Goal: Transaction & Acquisition: Purchase product/service

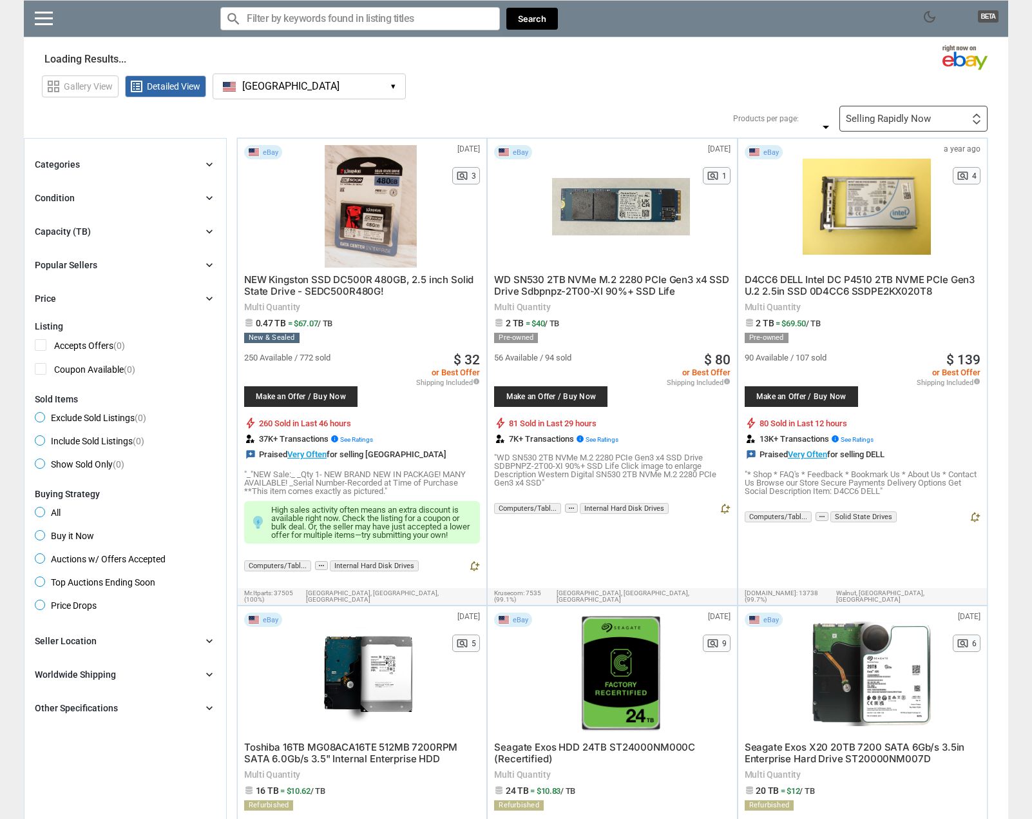
type input "*"
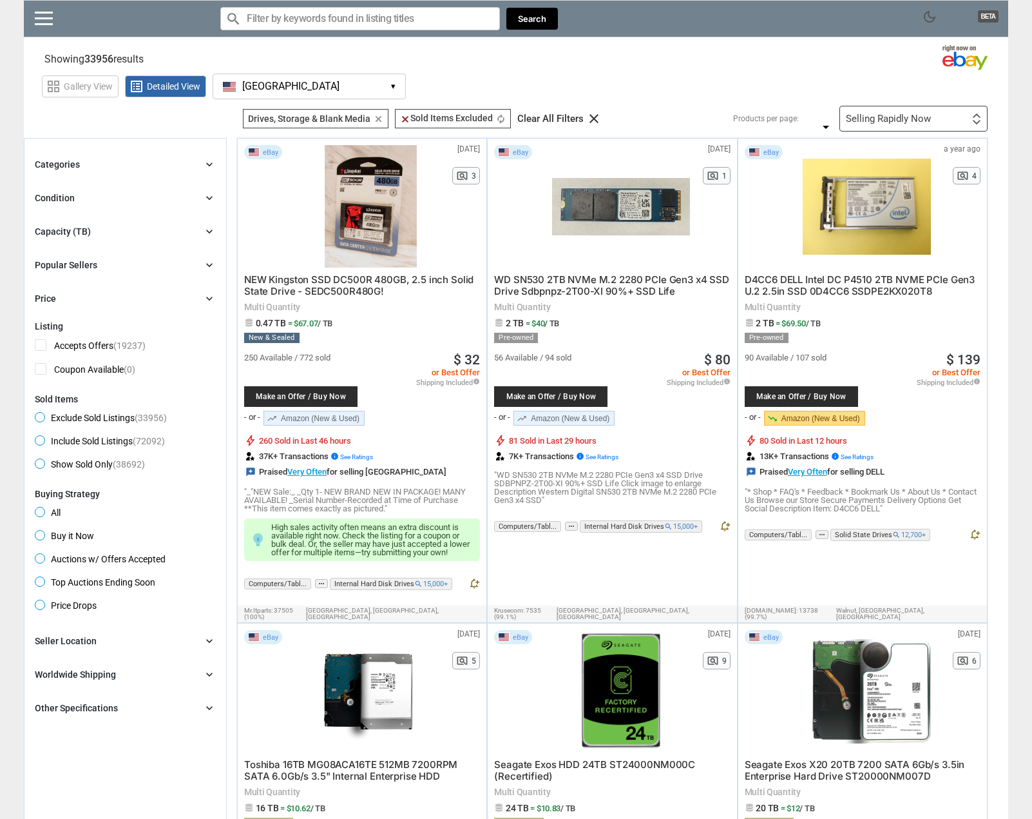
click at [172, 228] on div "Capacity (TB) chevron_right" at bounding box center [125, 231] width 181 height 15
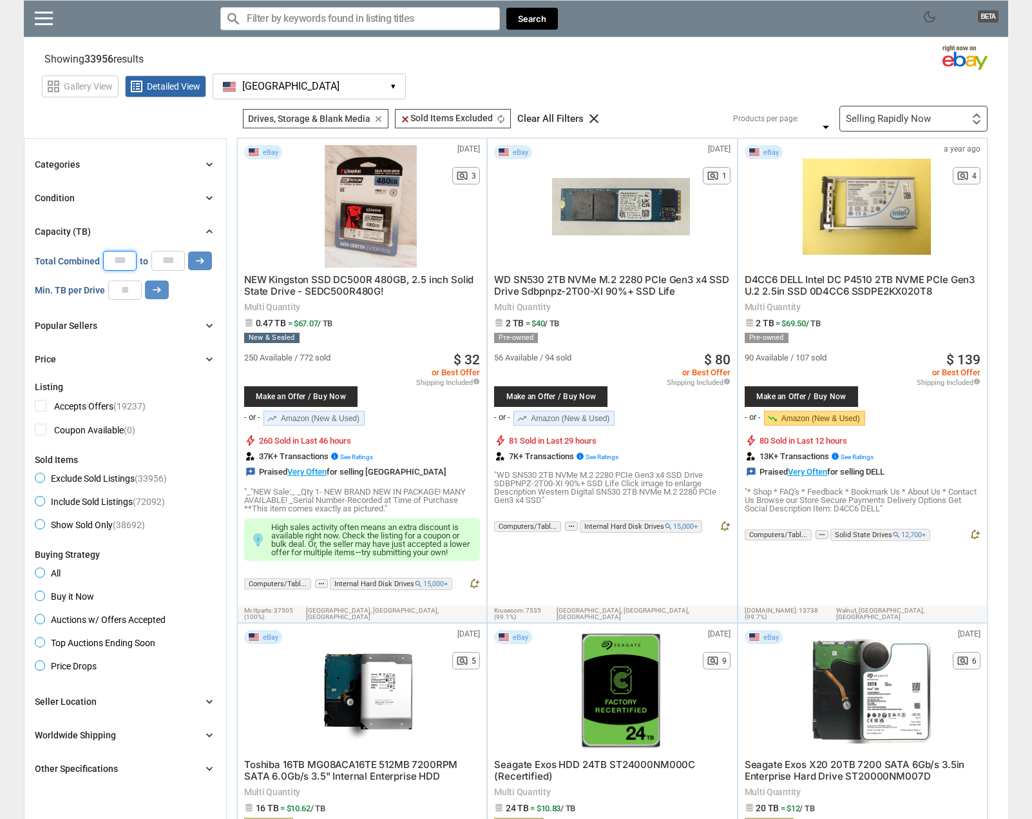
click at [111, 256] on input "*" at bounding box center [120, 260] width 34 height 19
click at [127, 289] on input "number" at bounding box center [125, 289] width 34 height 19
type input "**"
click at [159, 287] on icon "arrow_right_alt" at bounding box center [157, 290] width 12 height 12
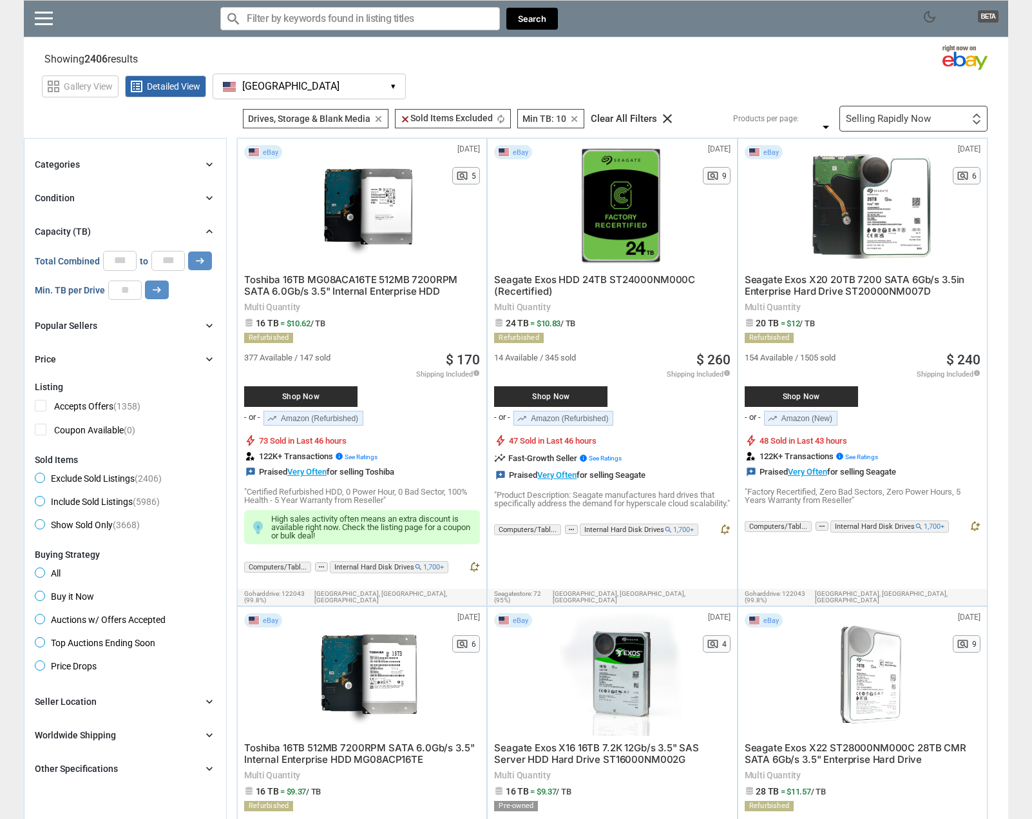
click at [184, 199] on div "Condition chevron_right" at bounding box center [125, 197] width 181 height 15
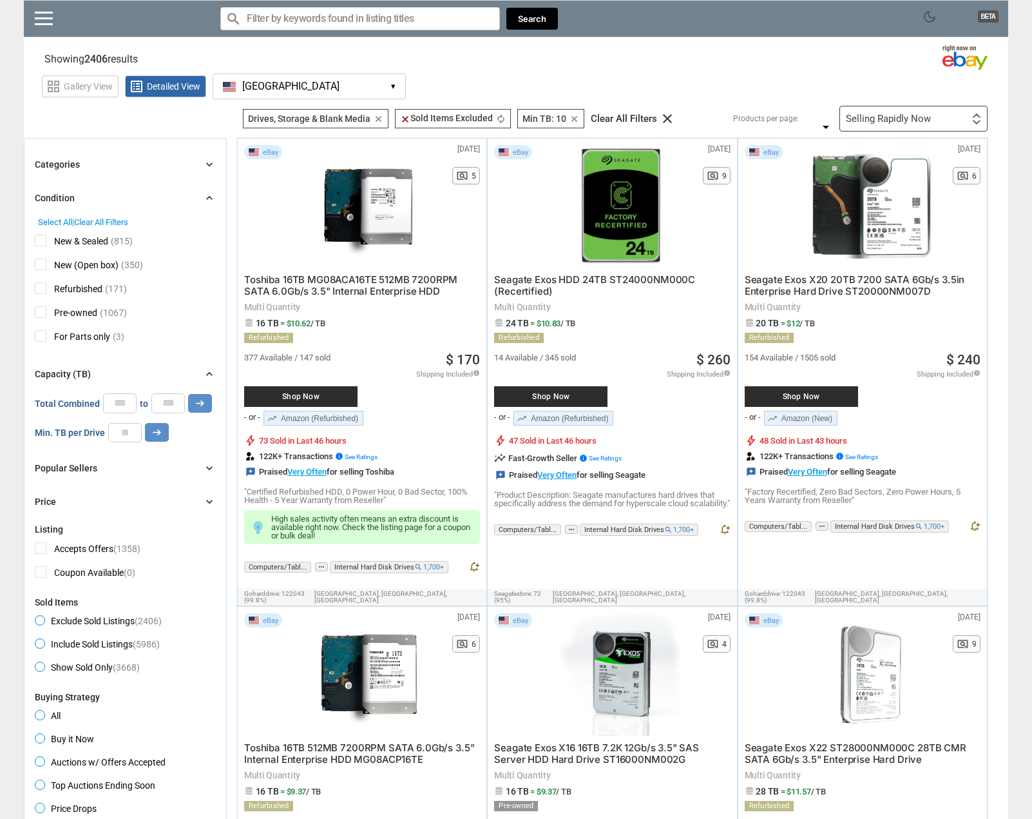
click at [41, 267] on span "New (Open box)" at bounding box center [77, 266] width 84 height 16
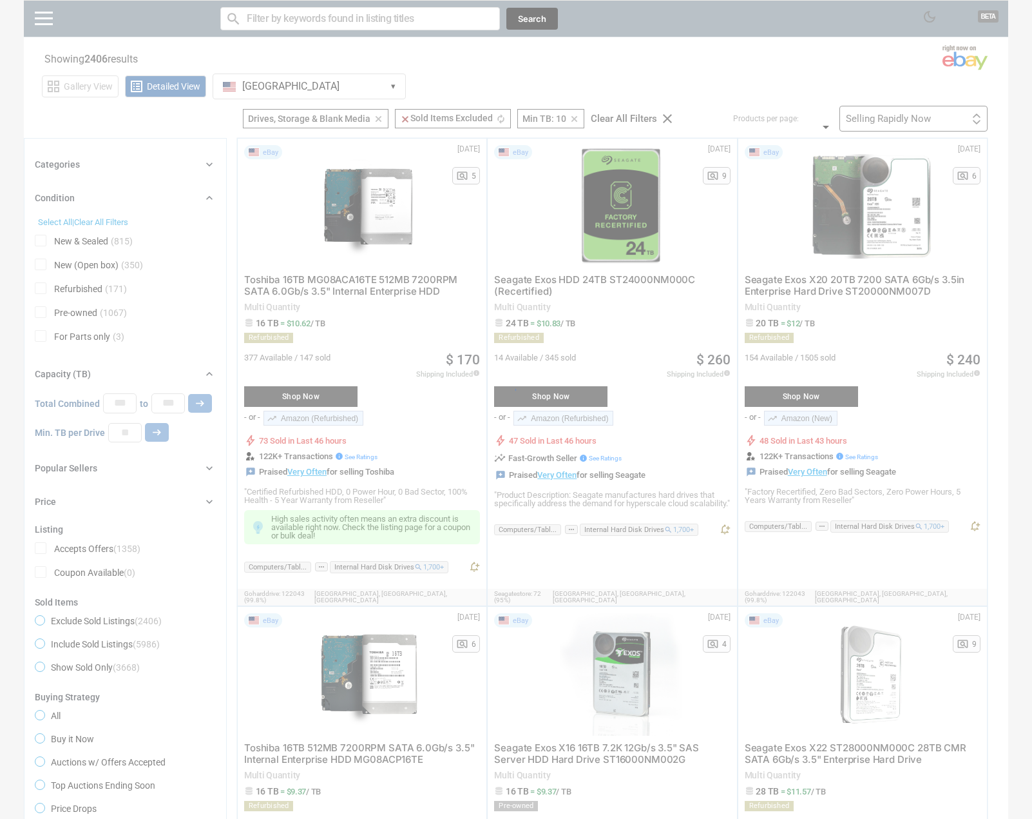
click at [39, 292] on div at bounding box center [516, 409] width 1032 height 819
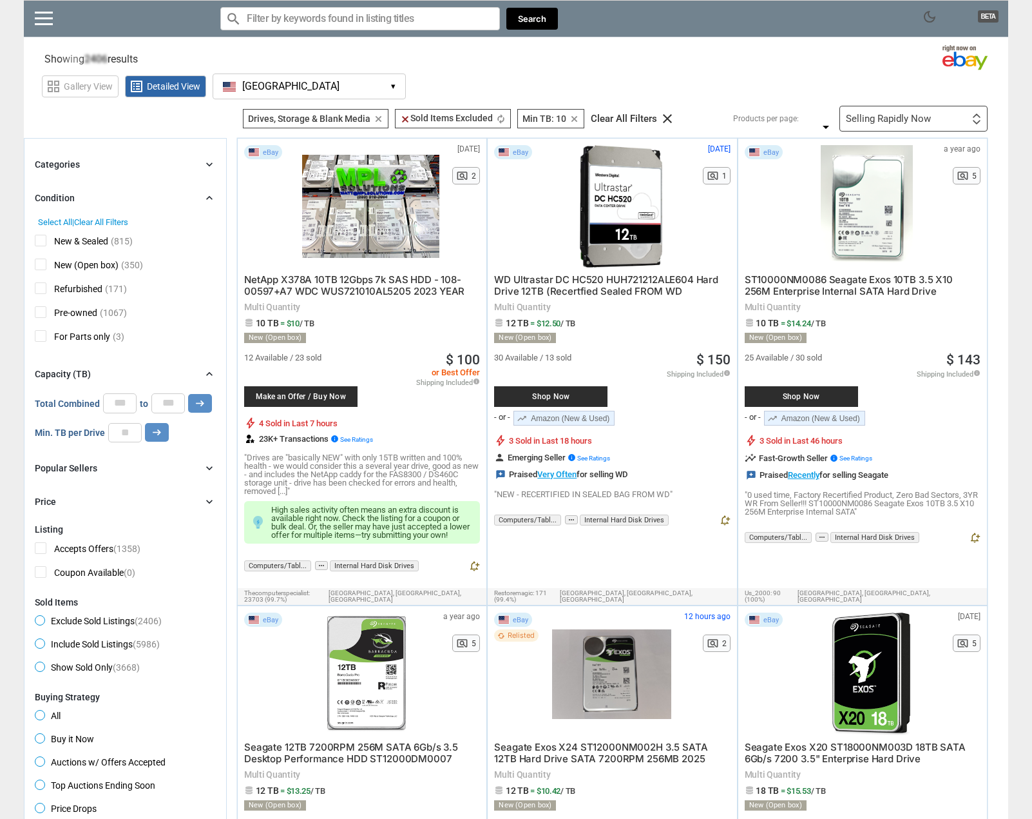
click at [39, 289] on span "Refurbished" at bounding box center [69, 290] width 68 height 16
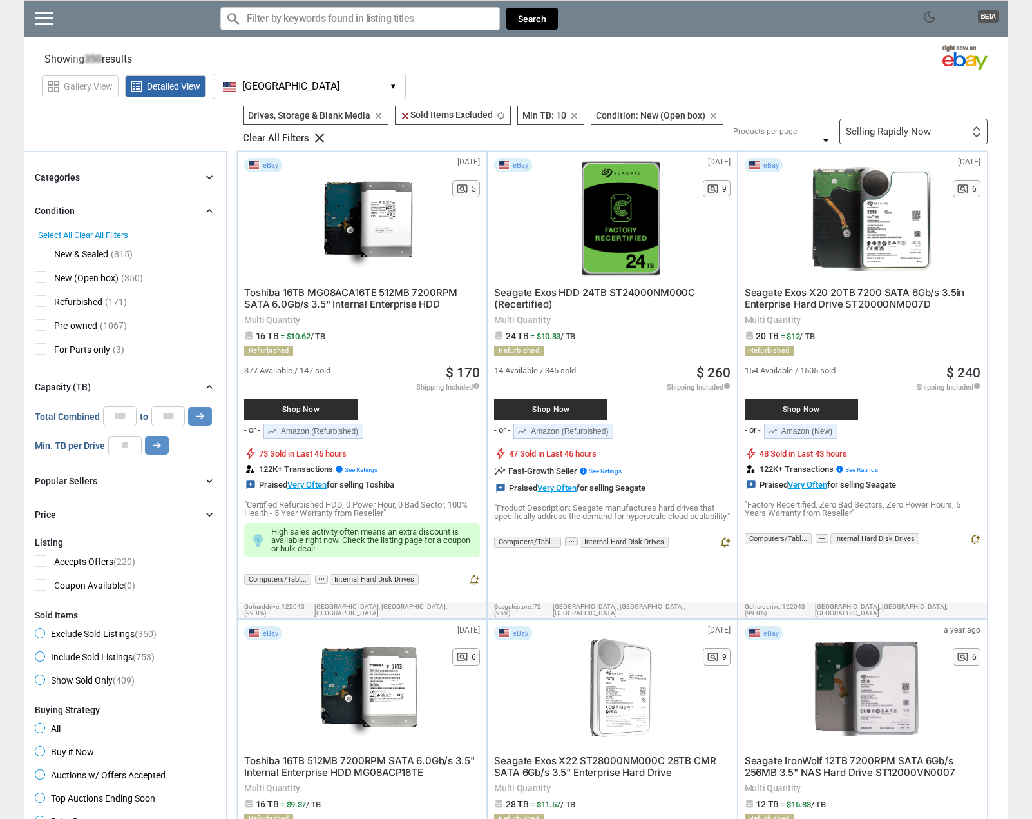
click at [41, 325] on span "Pre-owned" at bounding box center [66, 327] width 63 height 16
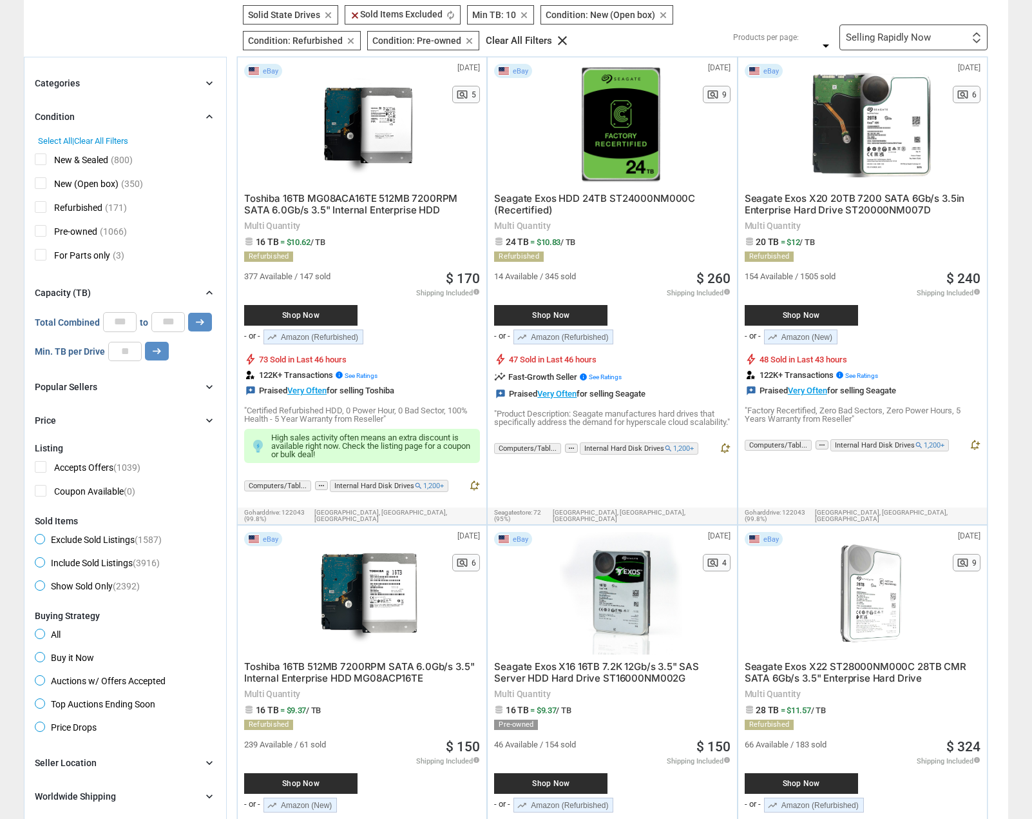
scroll to position [322, 0]
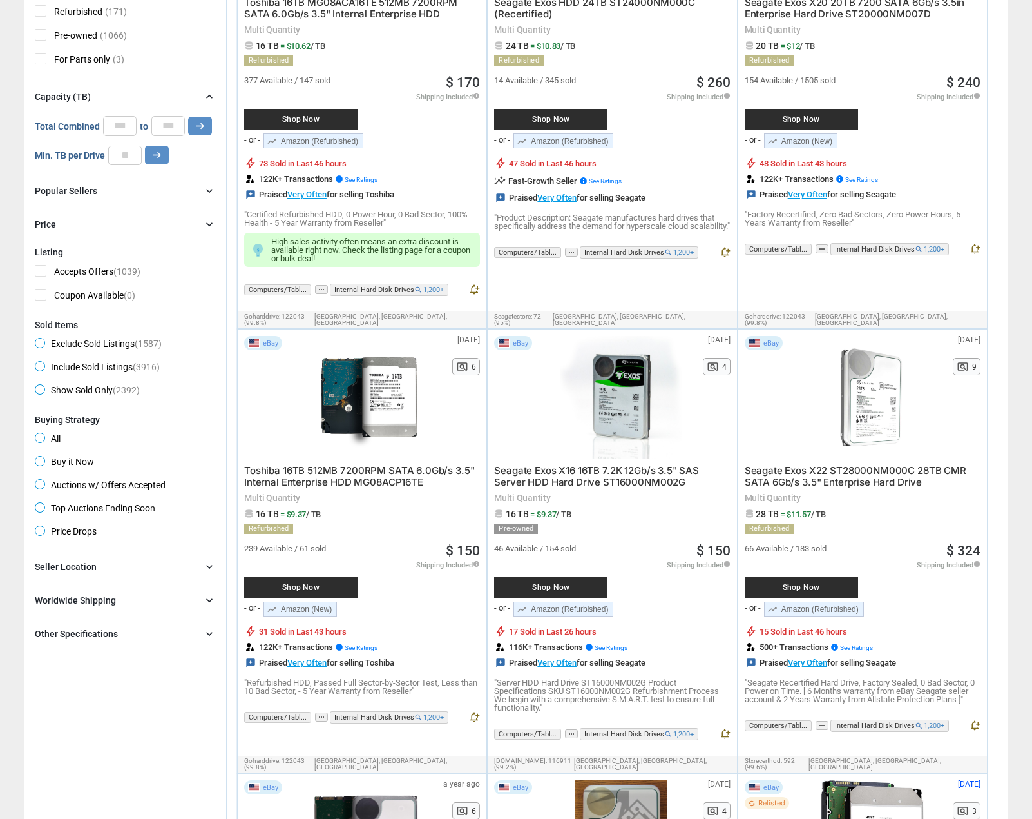
click at [119, 563] on div "Seller Location chevron_right" at bounding box center [125, 566] width 181 height 15
click at [41, 605] on span "[GEOGRAPHIC_DATA]" at bounding box center [88, 611] width 106 height 16
click at [119, 663] on div "Worldwide Shipping chevron_right" at bounding box center [125, 670] width 181 height 15
click at [86, 732] on div "Other Specifications" at bounding box center [76, 732] width 83 height 13
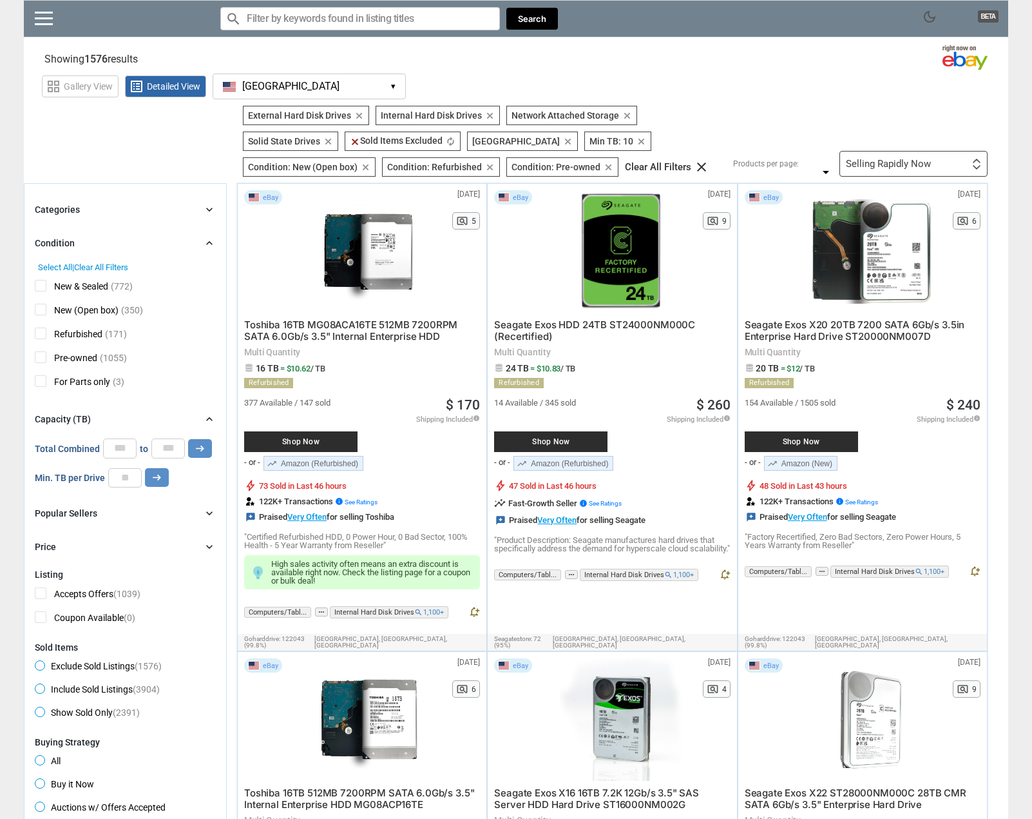
click at [921, 159] on div "Selling Rapidly Now" at bounding box center [888, 164] width 85 height 10
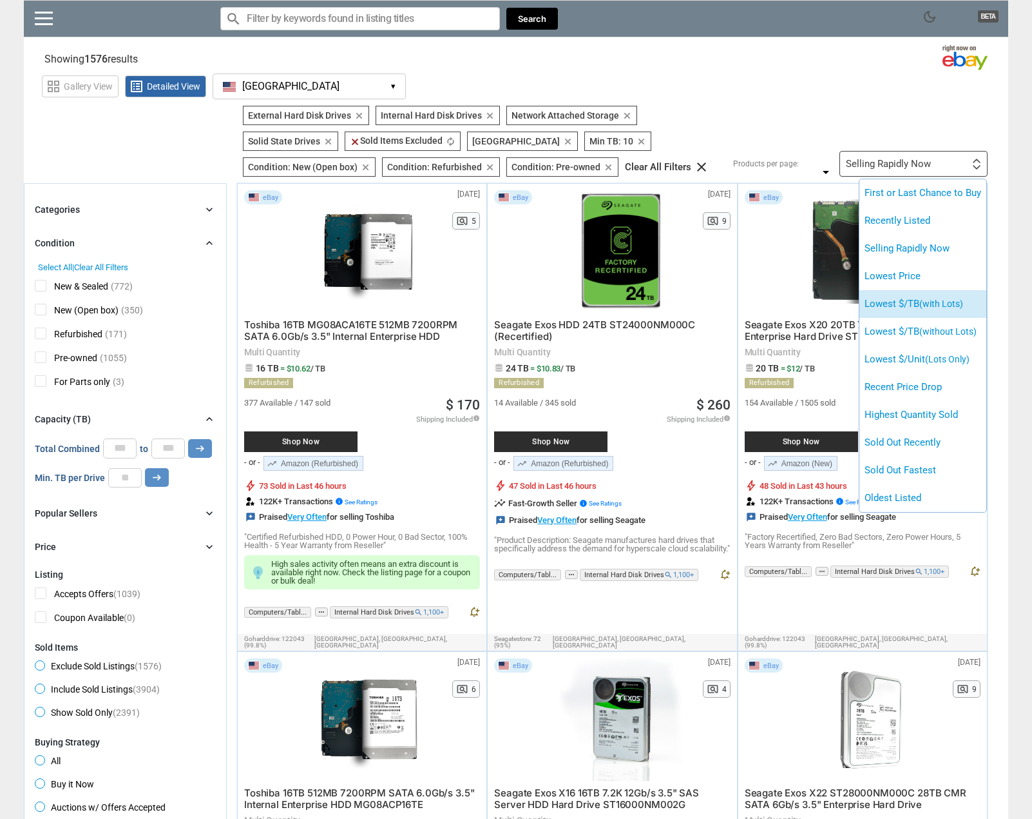
click at [932, 293] on li "Lowest $/TB (with Lots)" at bounding box center [923, 304] width 127 height 28
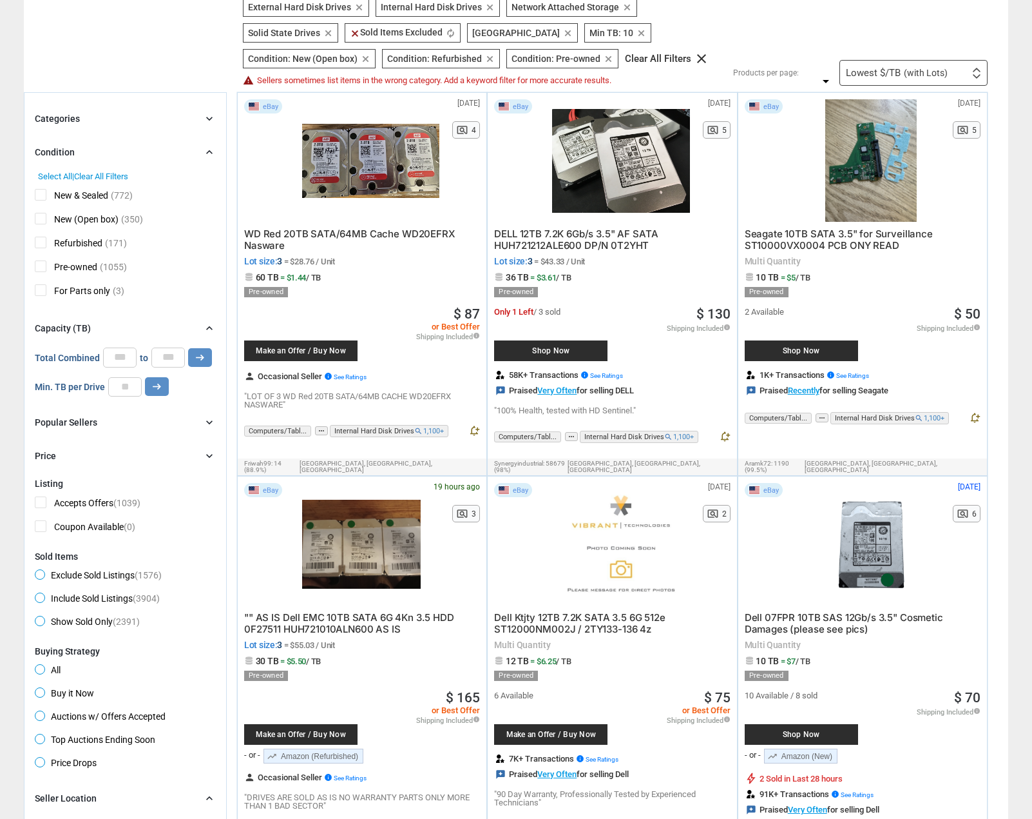
scroll to position [129, 0]
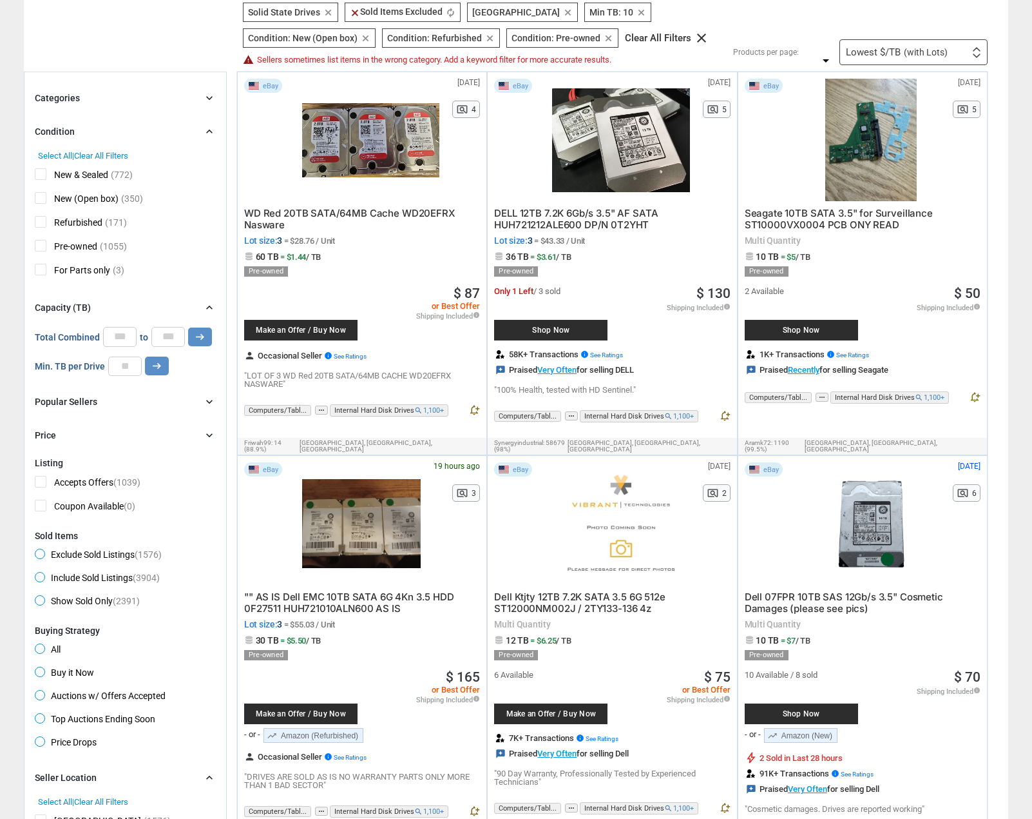
click at [158, 432] on div "Price chevron_right" at bounding box center [125, 434] width 181 height 15
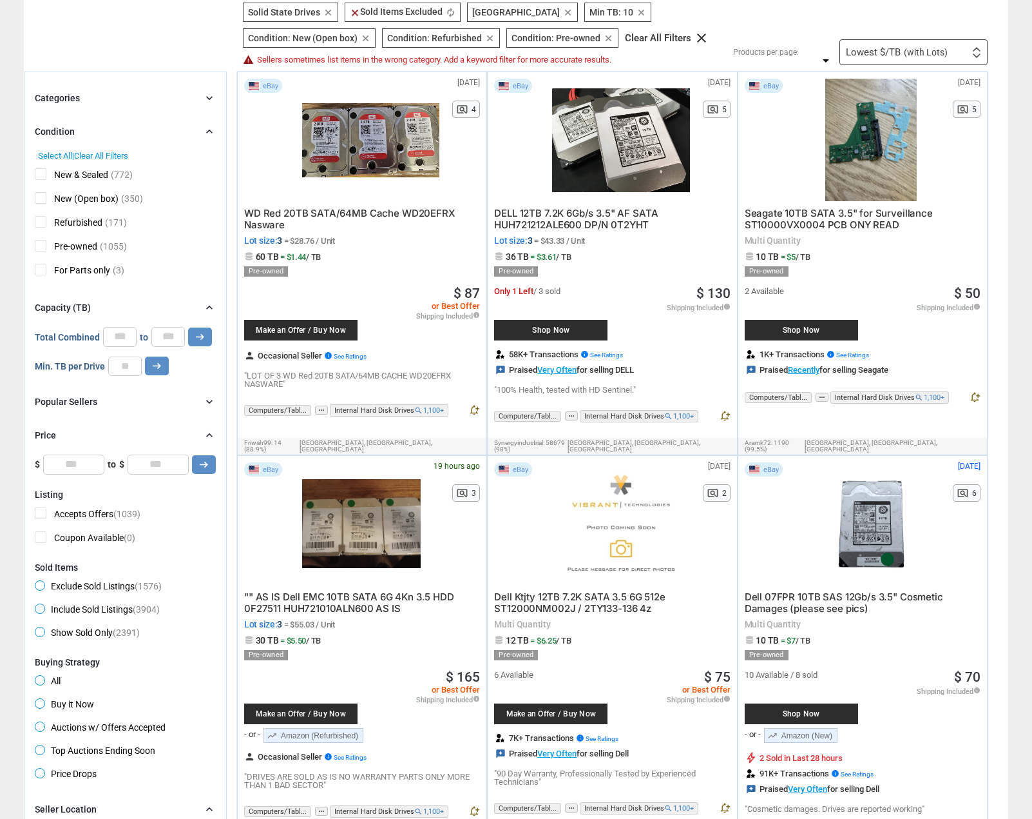
click at [158, 432] on div "Price chevron_right" at bounding box center [125, 434] width 181 height 15
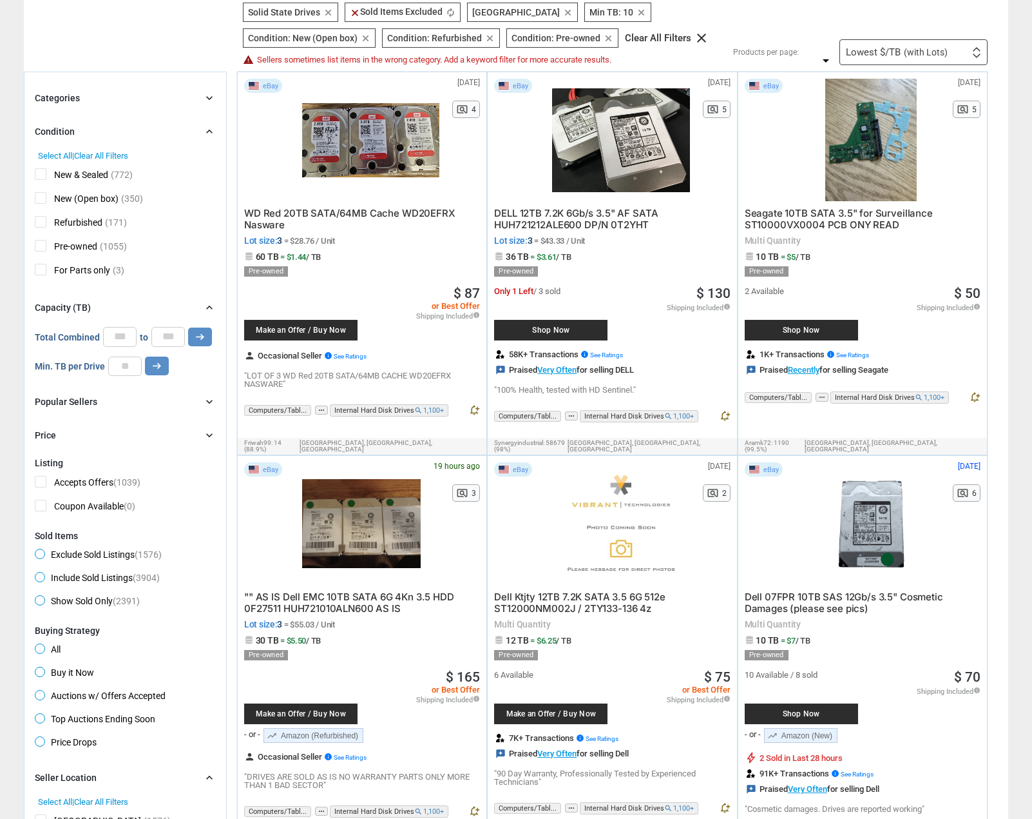
click at [158, 432] on div "Price chevron_right" at bounding box center [125, 434] width 181 height 15
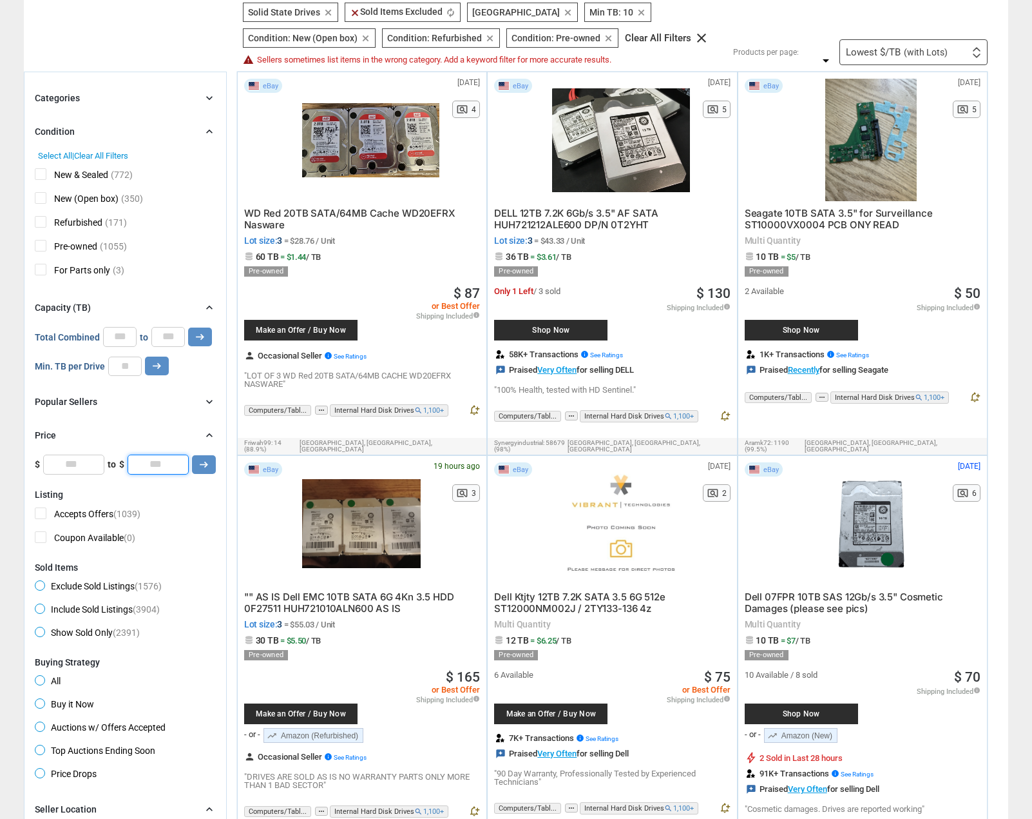
click at [164, 456] on input "*" at bounding box center [158, 463] width 61 height 19
click at [203, 463] on icon "arrow_right_alt" at bounding box center [204, 464] width 12 height 12
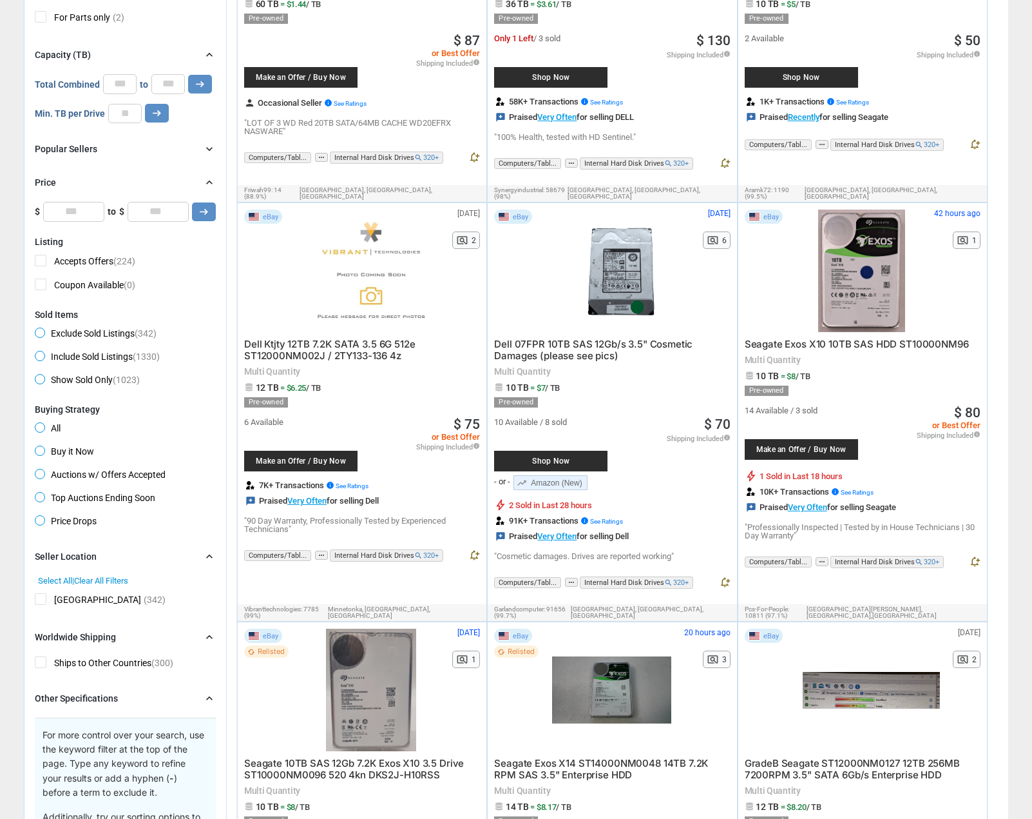
scroll to position [387, 0]
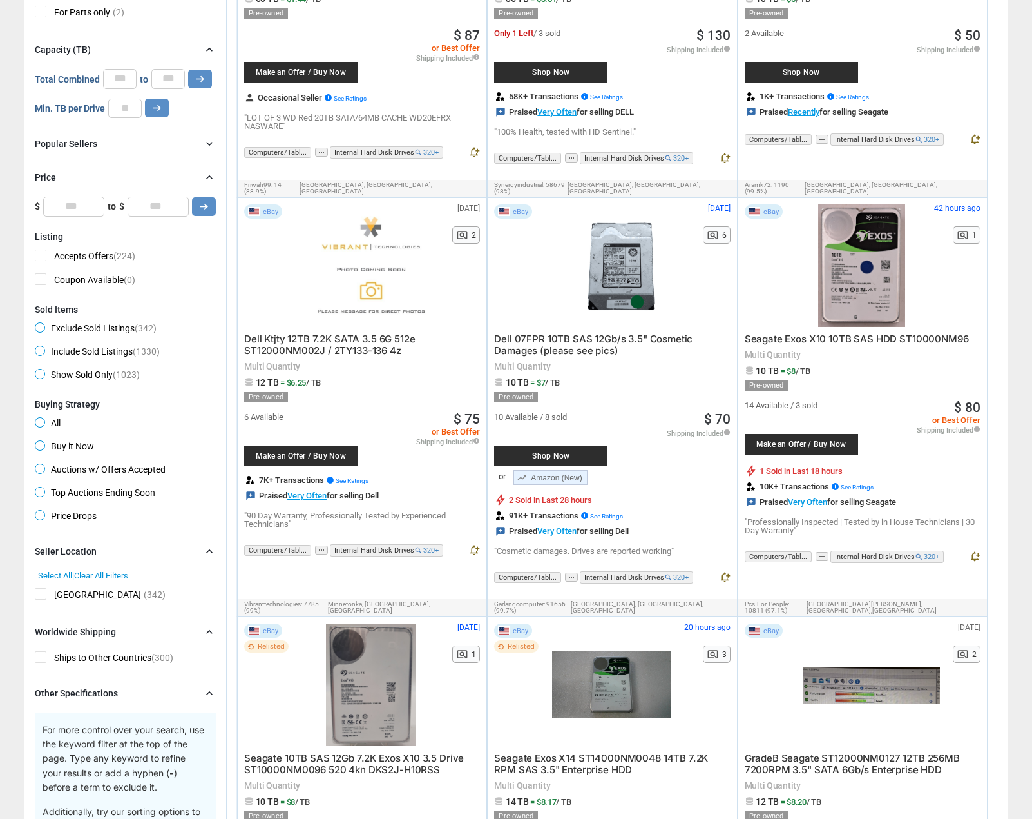
click at [70, 440] on span "Buy it Now" at bounding box center [64, 447] width 59 height 15
type input "***"
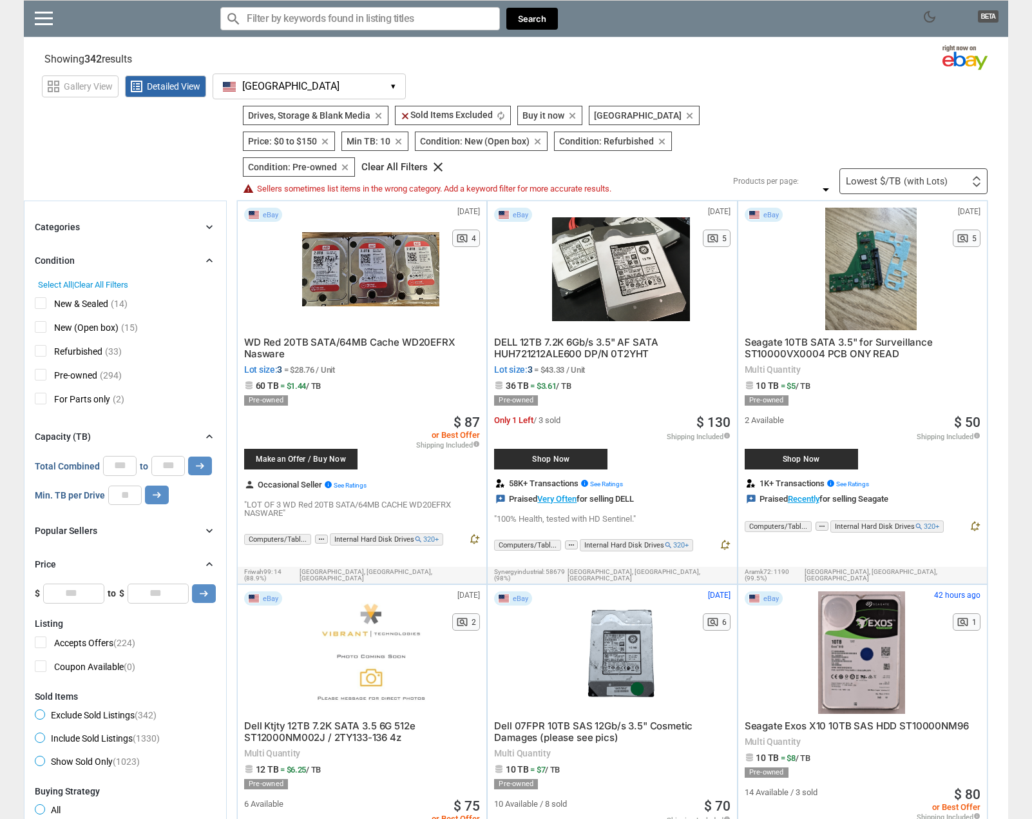
click at [311, 26] on input "Search for models" at bounding box center [360, 18] width 280 height 23
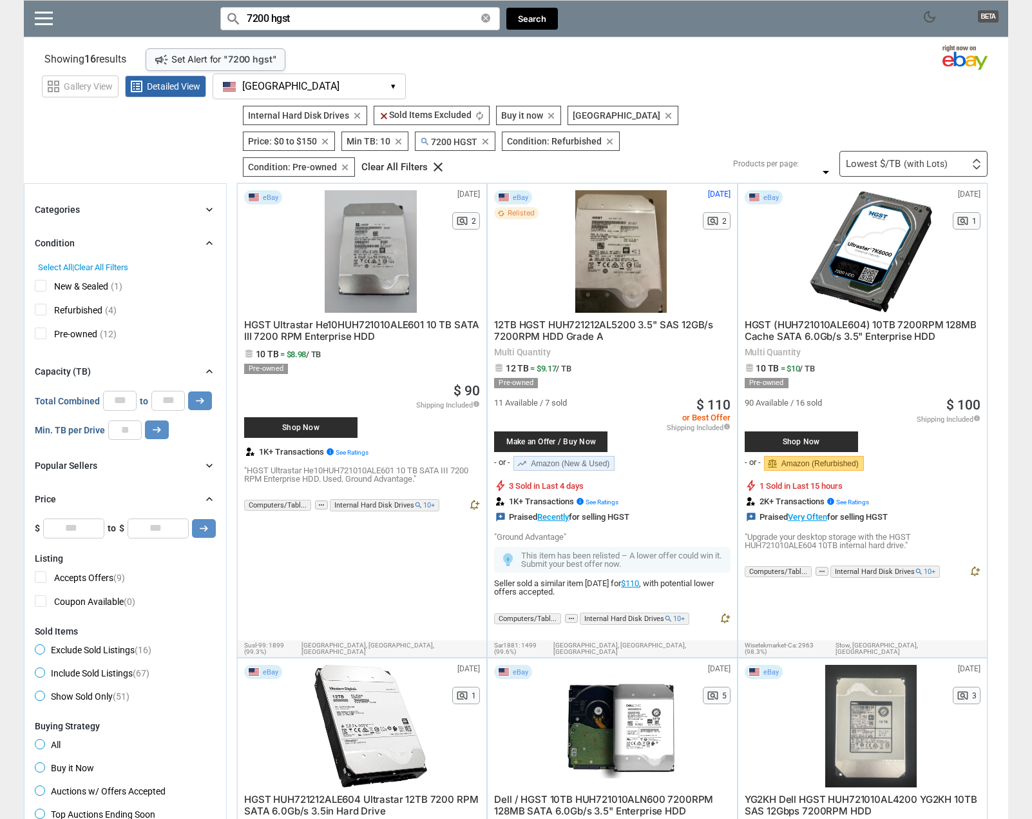
type input "7200 hgst"
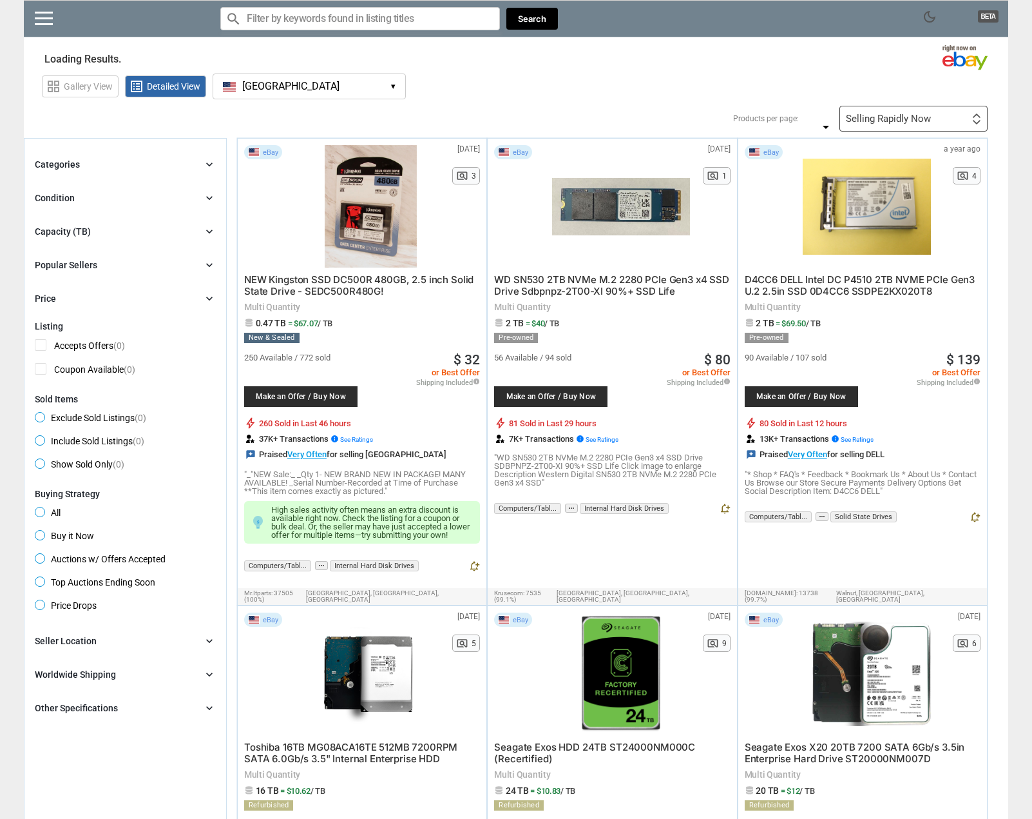
click at [115, 262] on div "Popular Sellers chevron_right" at bounding box center [125, 264] width 181 height 15
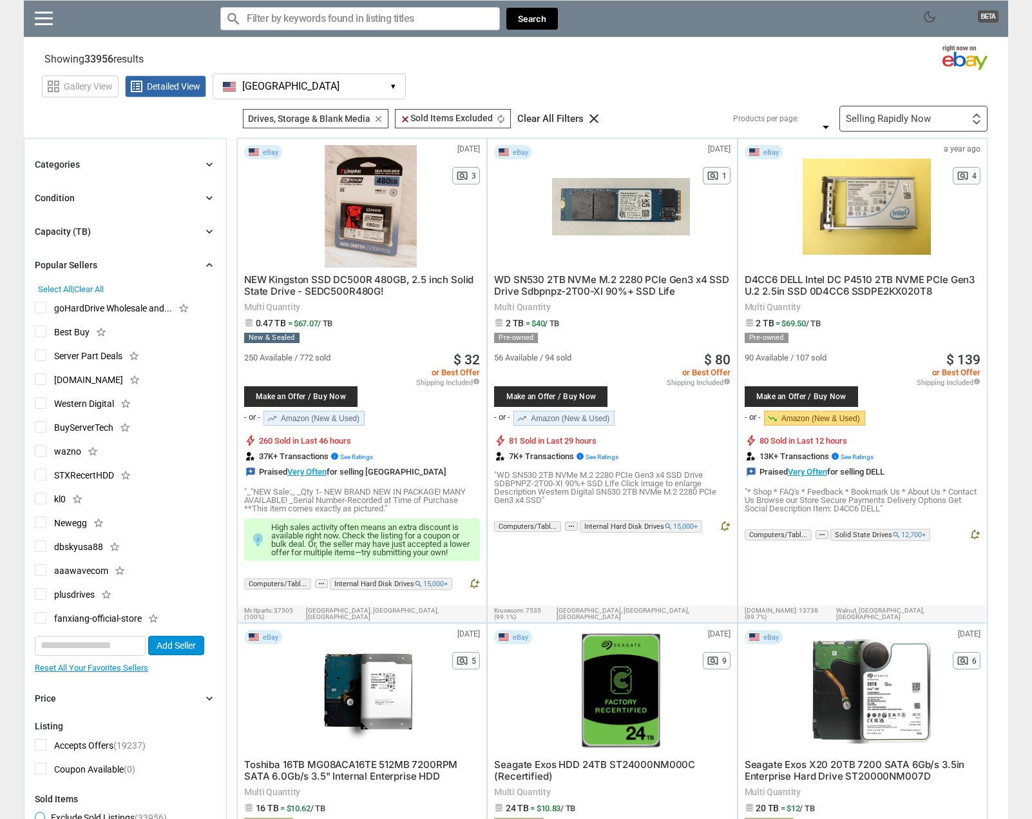
click at [100, 307] on span "goHardDrive Wholesale and..." at bounding box center [103, 310] width 137 height 16
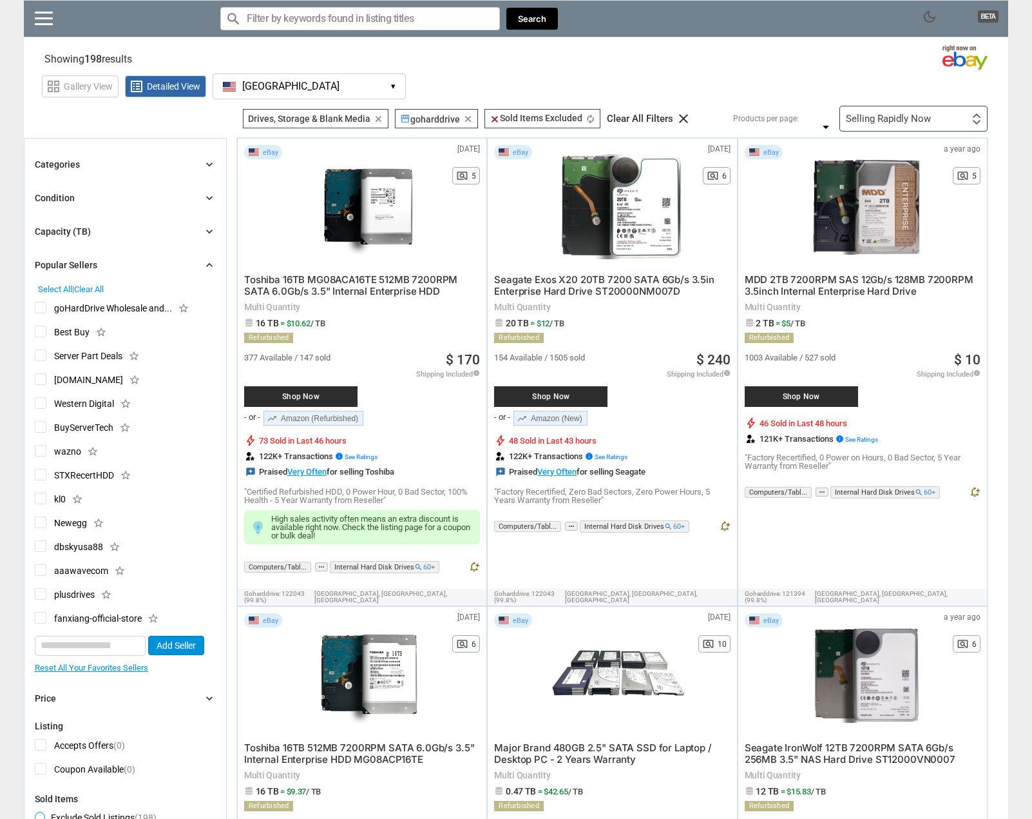
click at [392, 23] on input "Search for models" at bounding box center [360, 18] width 280 height 23
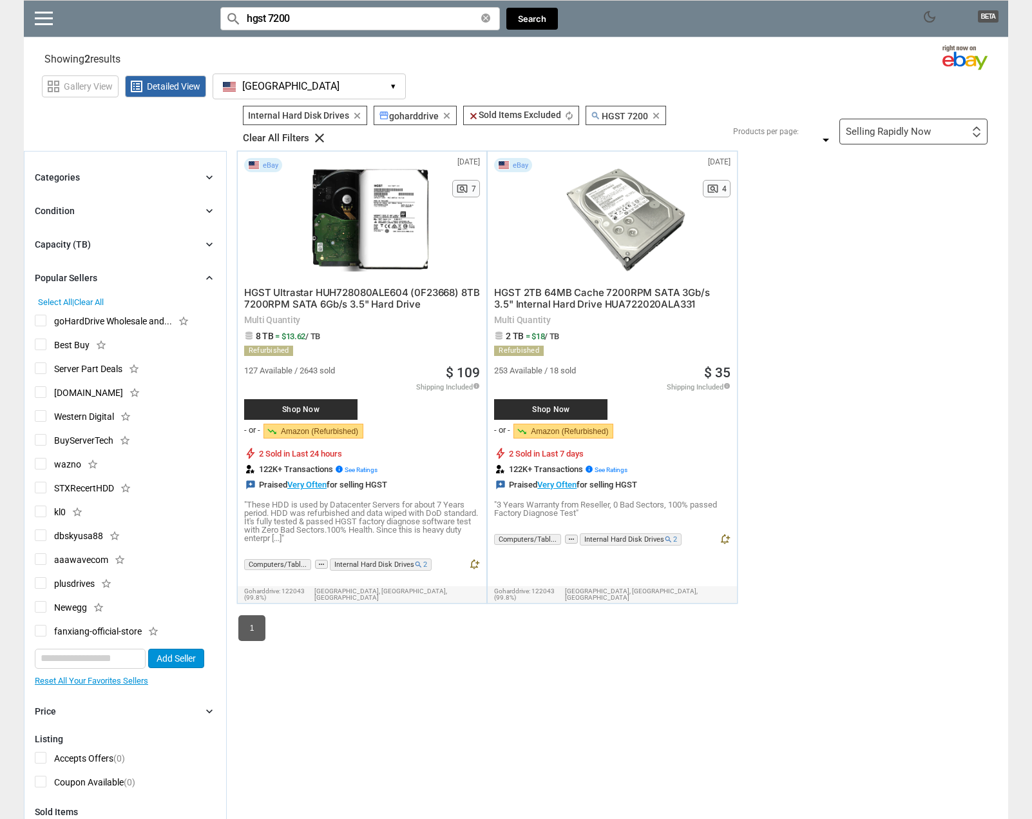
type input "hgst 7200"
click at [41, 345] on span "Best Buy" at bounding box center [62, 346] width 55 height 16
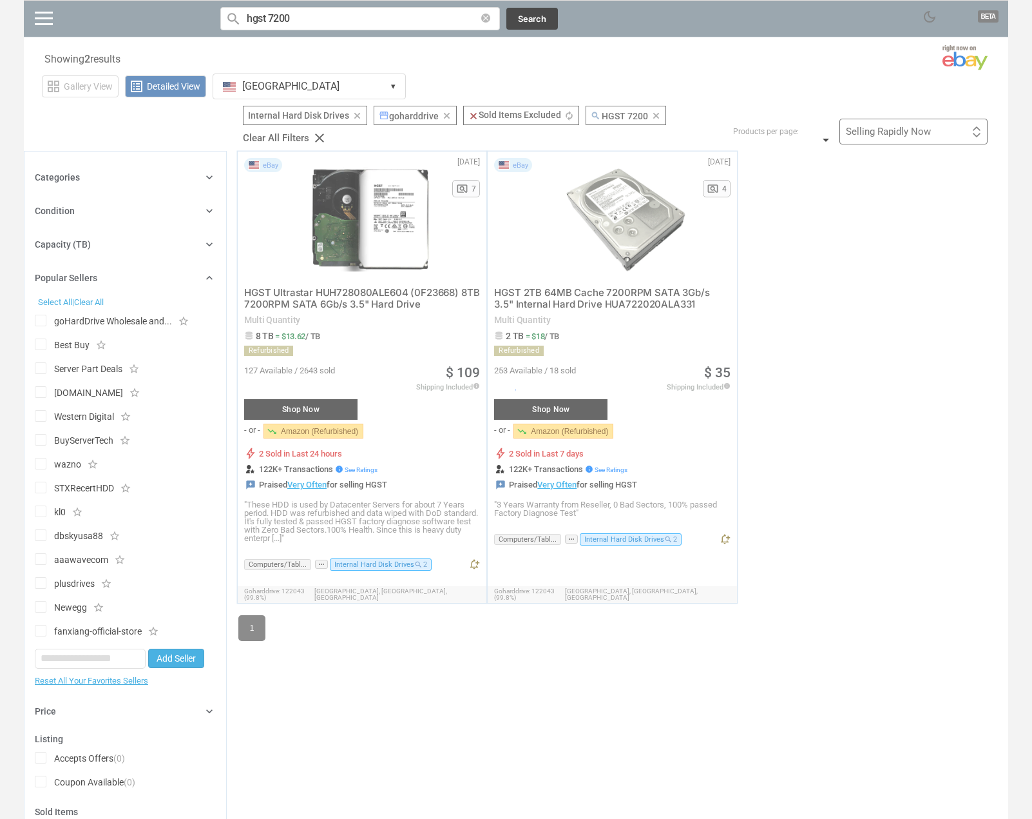
click at [39, 373] on div at bounding box center [516, 409] width 1032 height 819
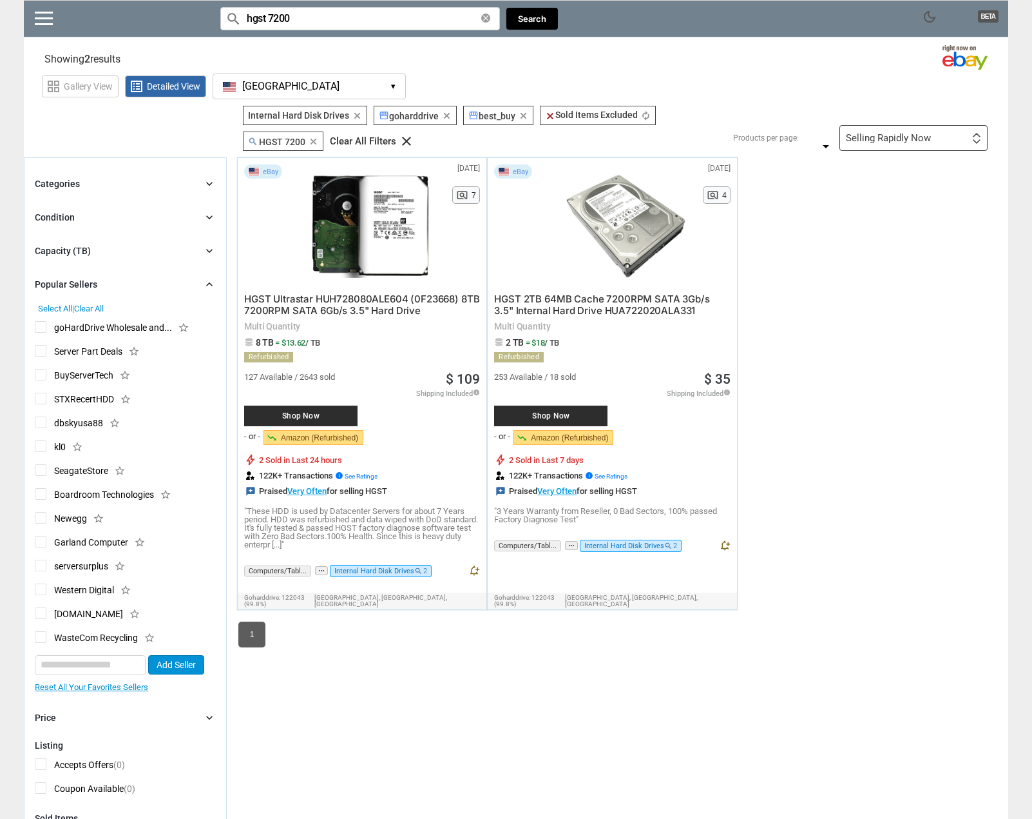
click at [40, 353] on span "Server Part Deals" at bounding box center [79, 353] width 88 height 16
click at [41, 373] on span "BuyServerTech" at bounding box center [74, 377] width 79 height 16
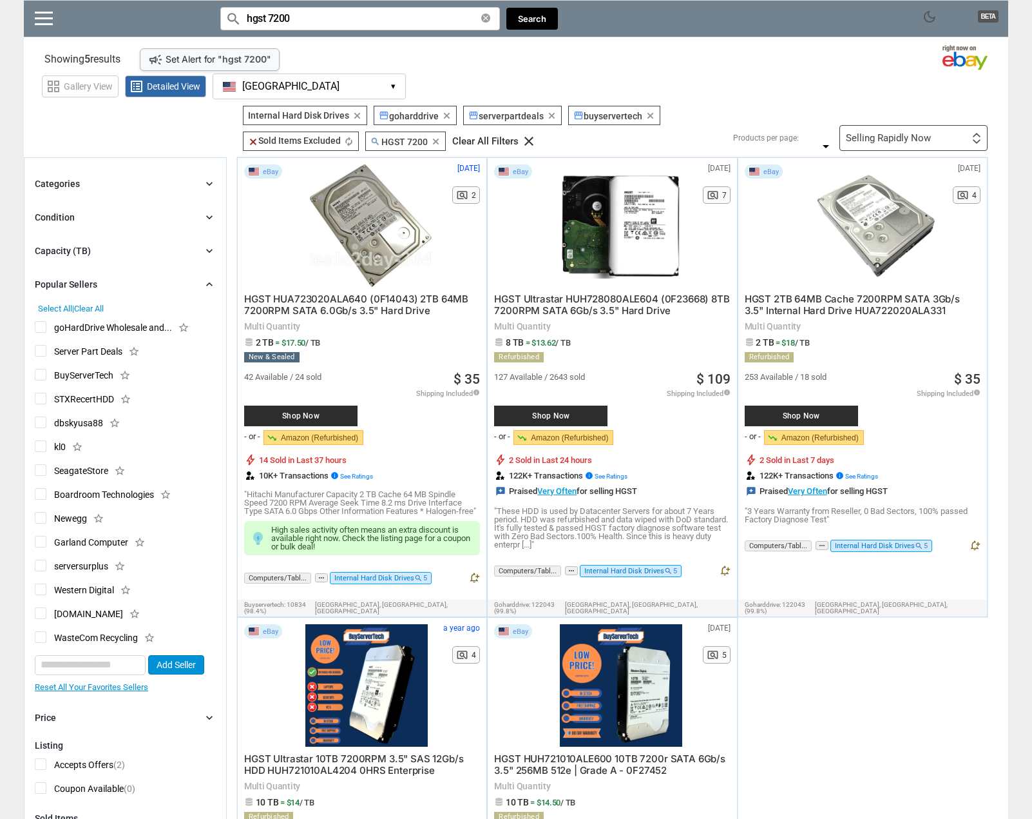
click at [63, 306] on span "Select All" at bounding box center [55, 309] width 34 height 10
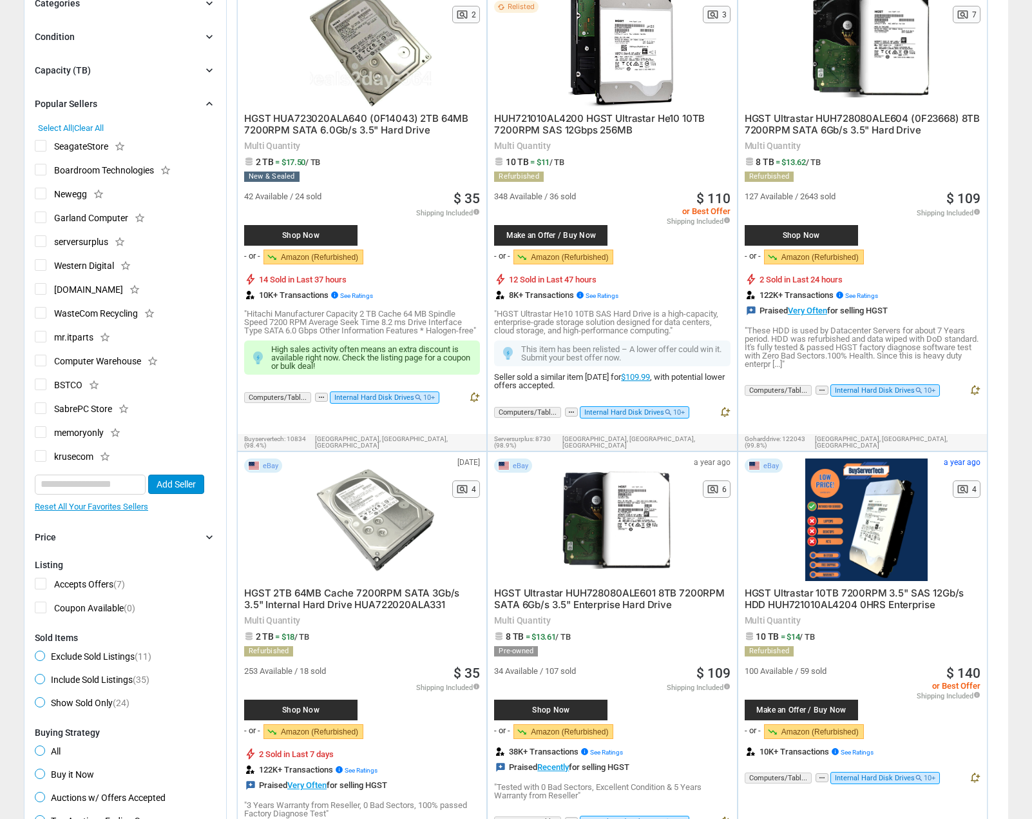
scroll to position [451, 0]
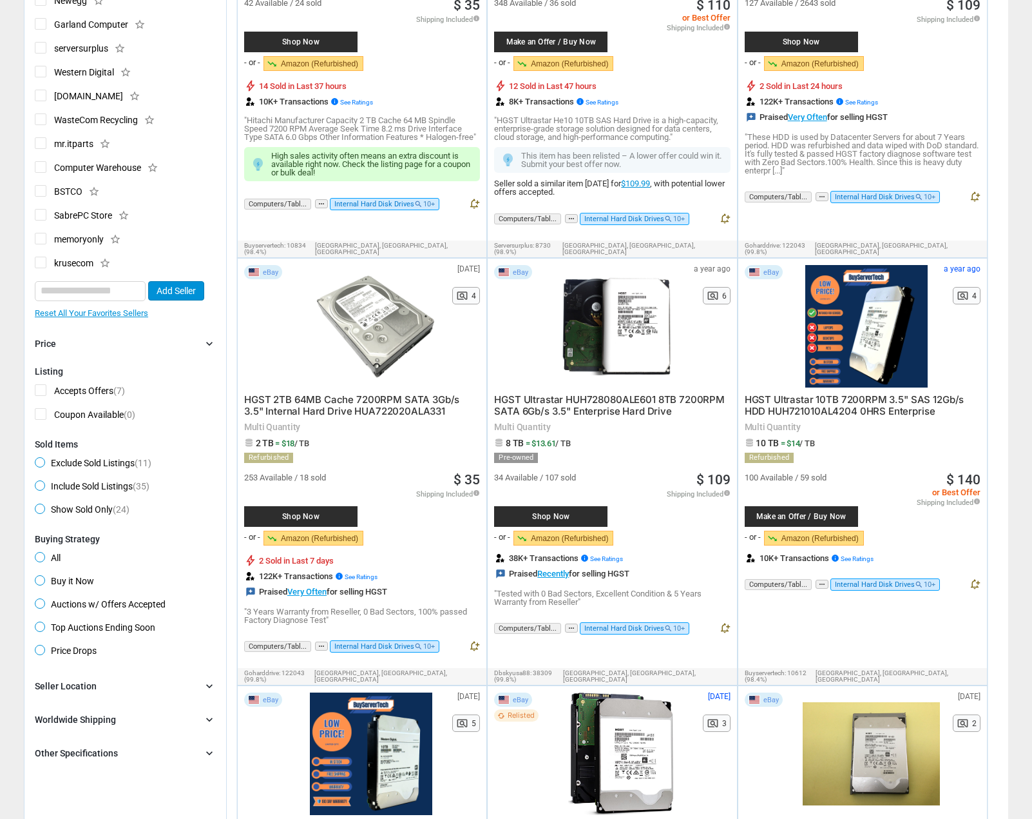
click at [88, 577] on span "Buy it Now" at bounding box center [64, 582] width 59 height 15
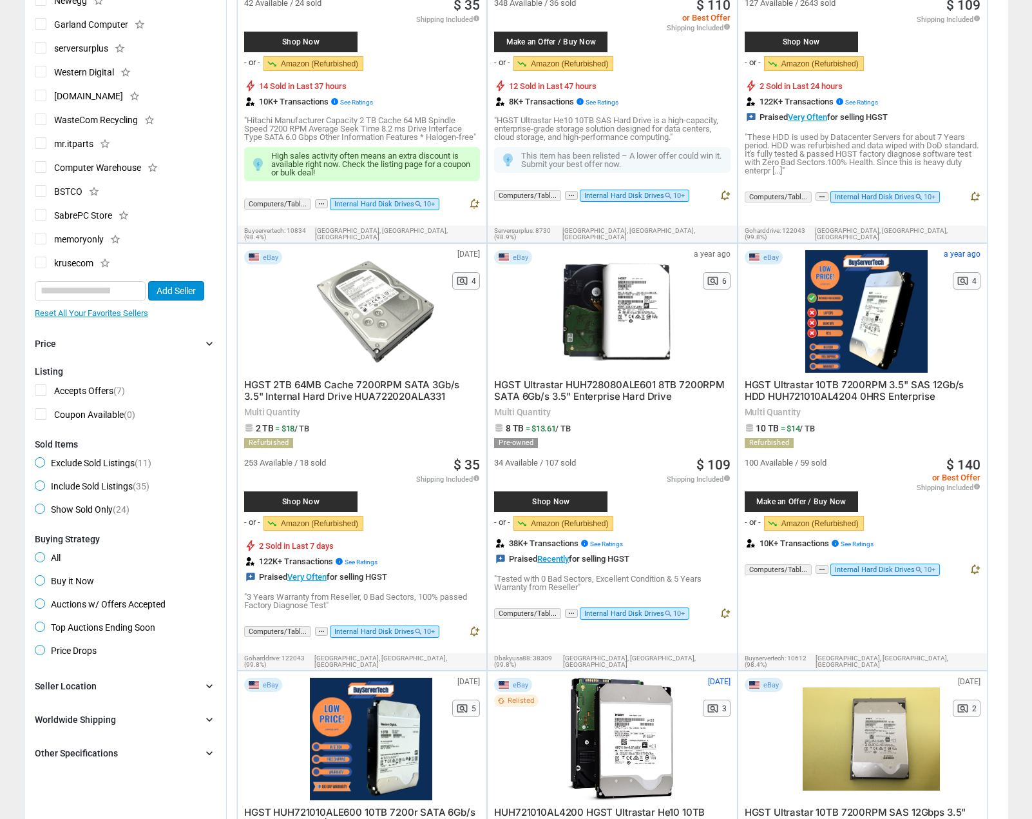
scroll to position [664, 0]
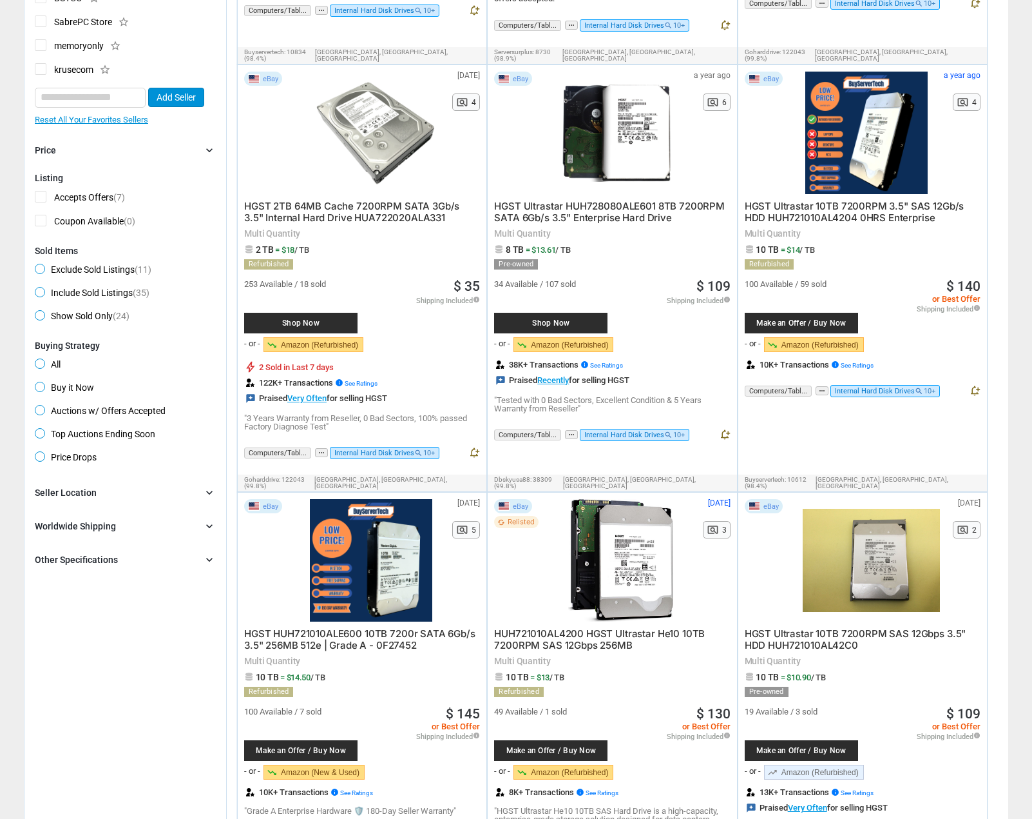
click at [182, 489] on div "Seller Location chevron_right" at bounding box center [125, 492] width 181 height 15
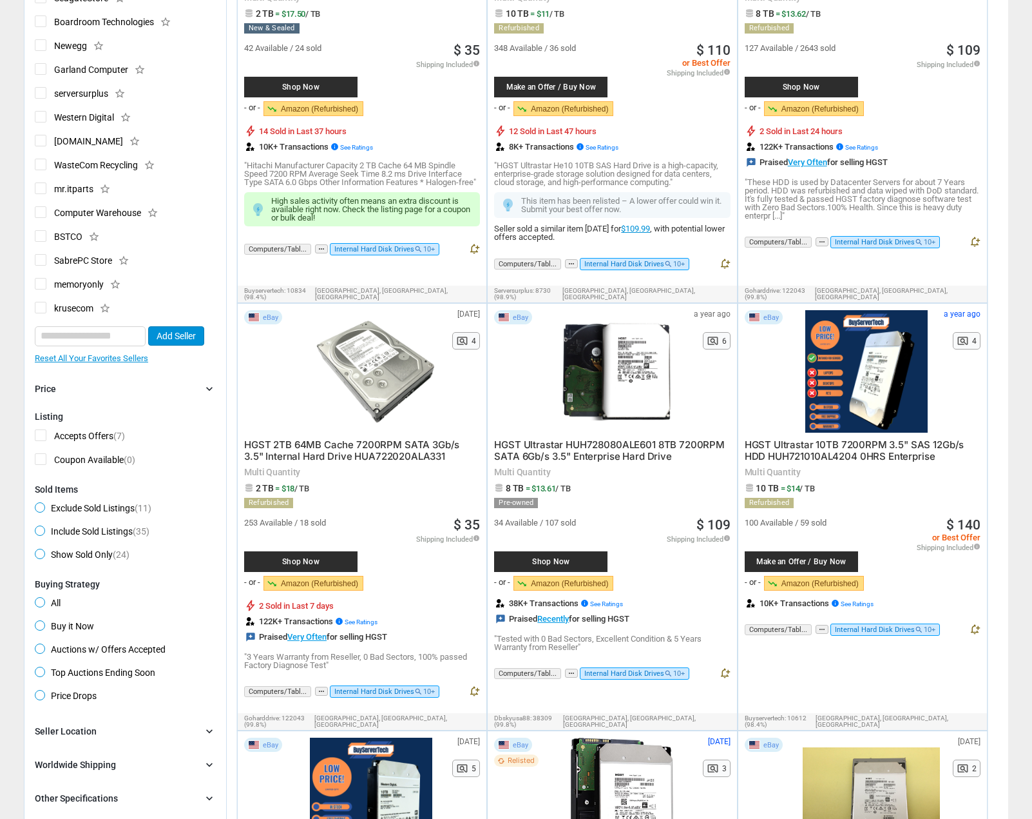
scroll to position [19, 0]
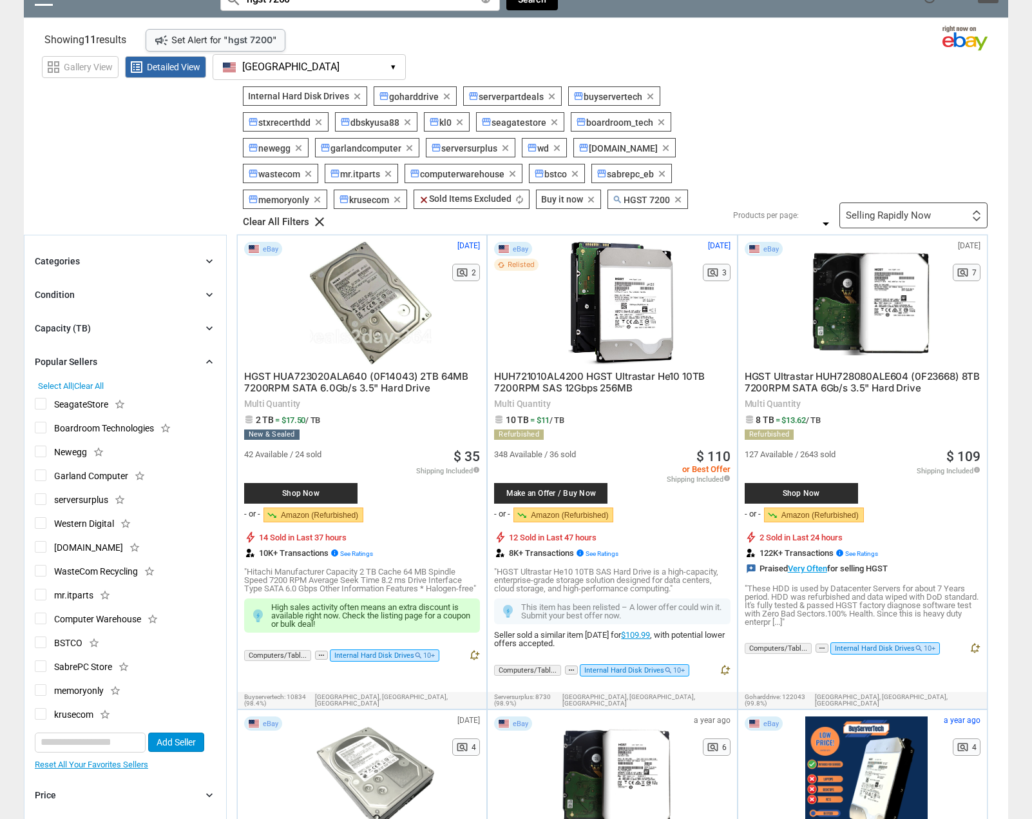
click at [932, 203] on div "Selling Rapidly Now First or Last Chance to Buy Recently Listed Selling Rapidly…" at bounding box center [914, 215] width 148 height 26
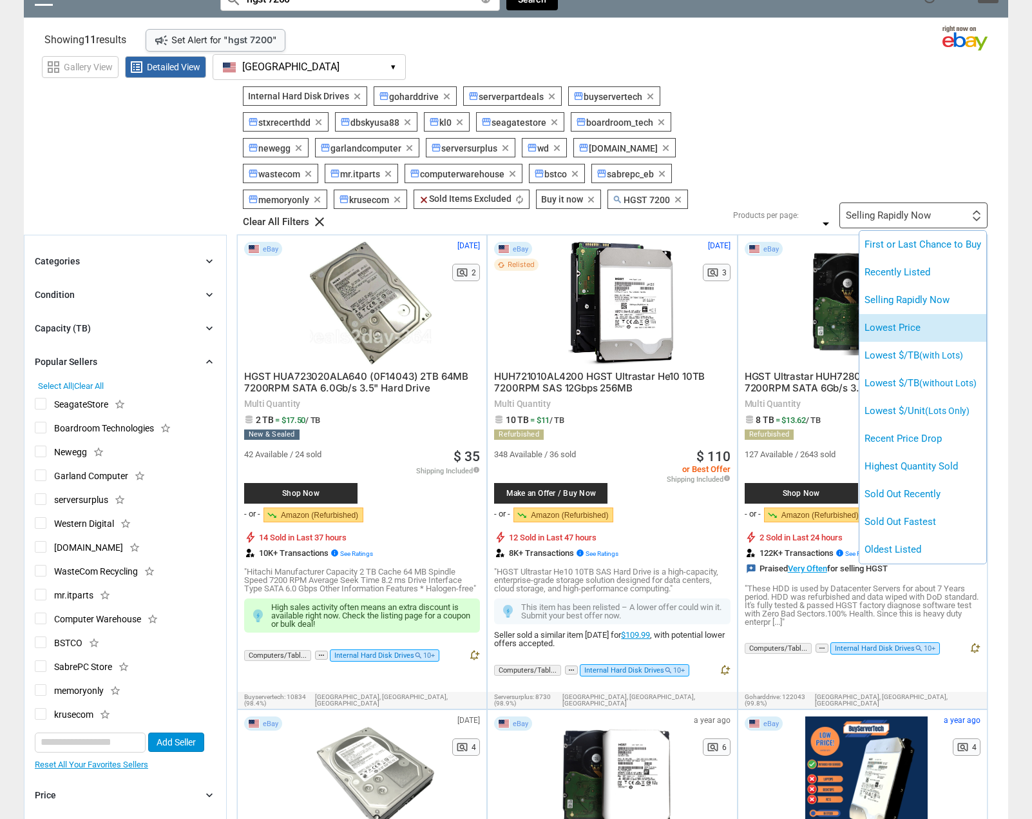
click at [914, 332] on li "Lowest Price" at bounding box center [923, 328] width 127 height 28
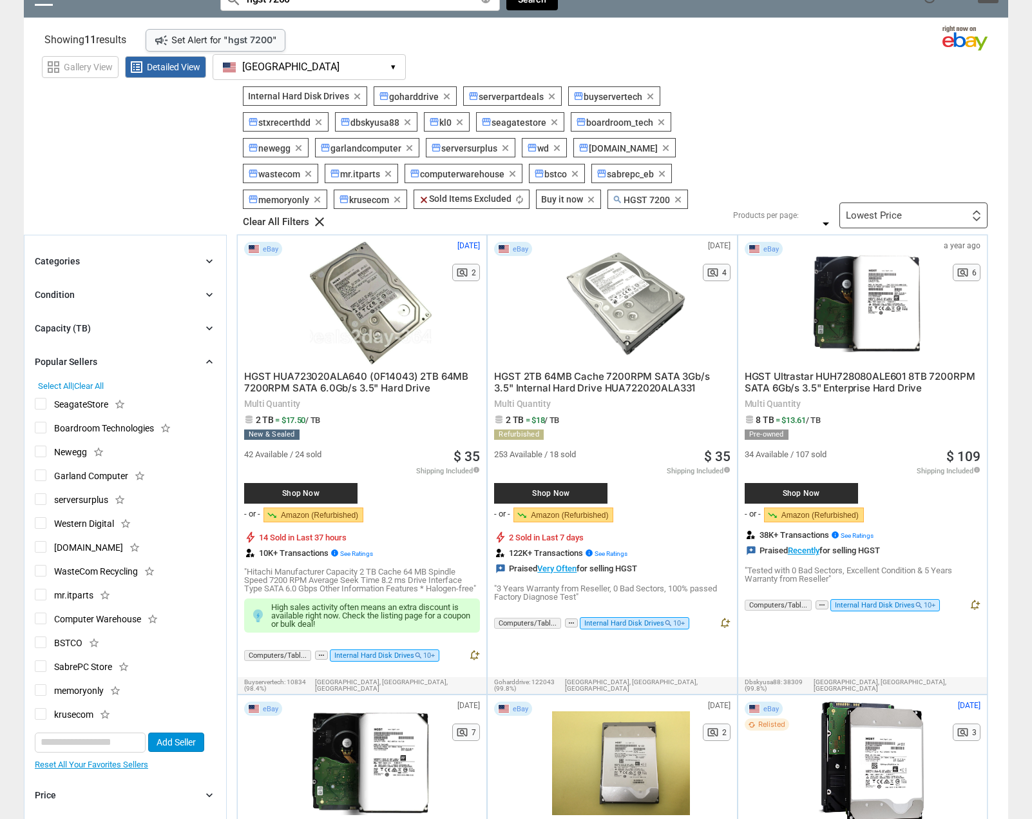
click at [913, 220] on div "Lowest Price First or Last Chance to Buy Recently Listed Selling Rapidly Now Lo…" at bounding box center [914, 215] width 148 height 26
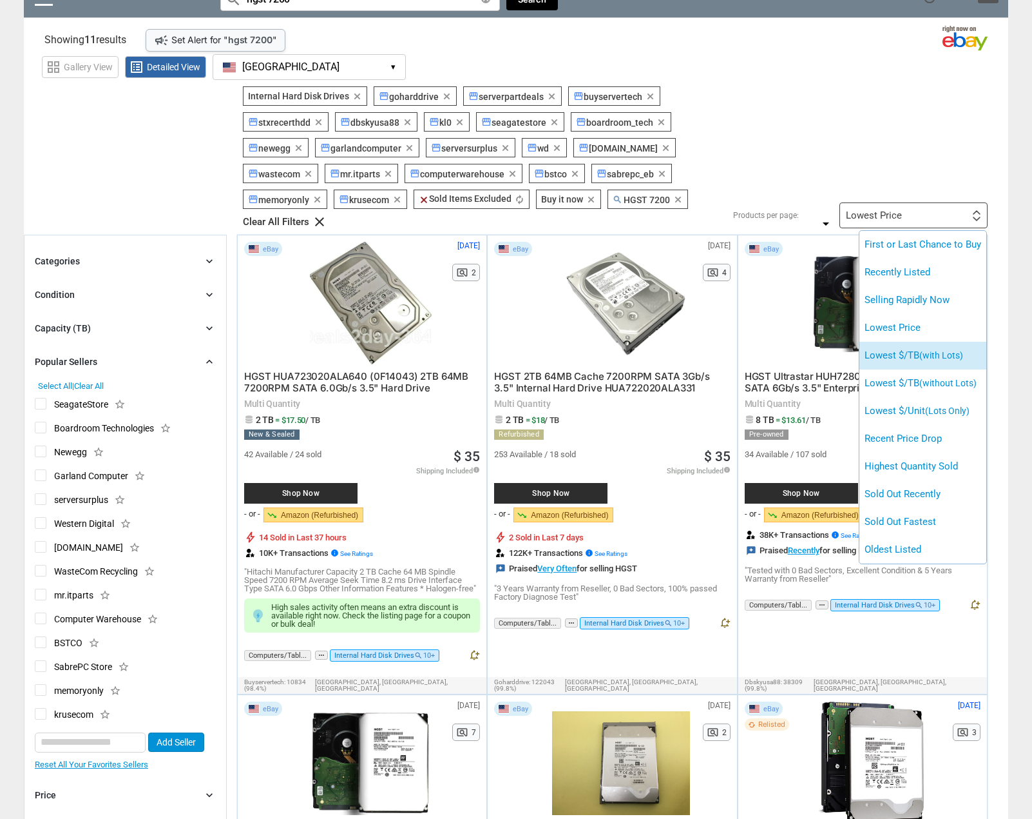
click at [913, 346] on li "Lowest $/TB (with Lots)" at bounding box center [923, 356] width 127 height 28
